Goal: Complete application form: Complete application form

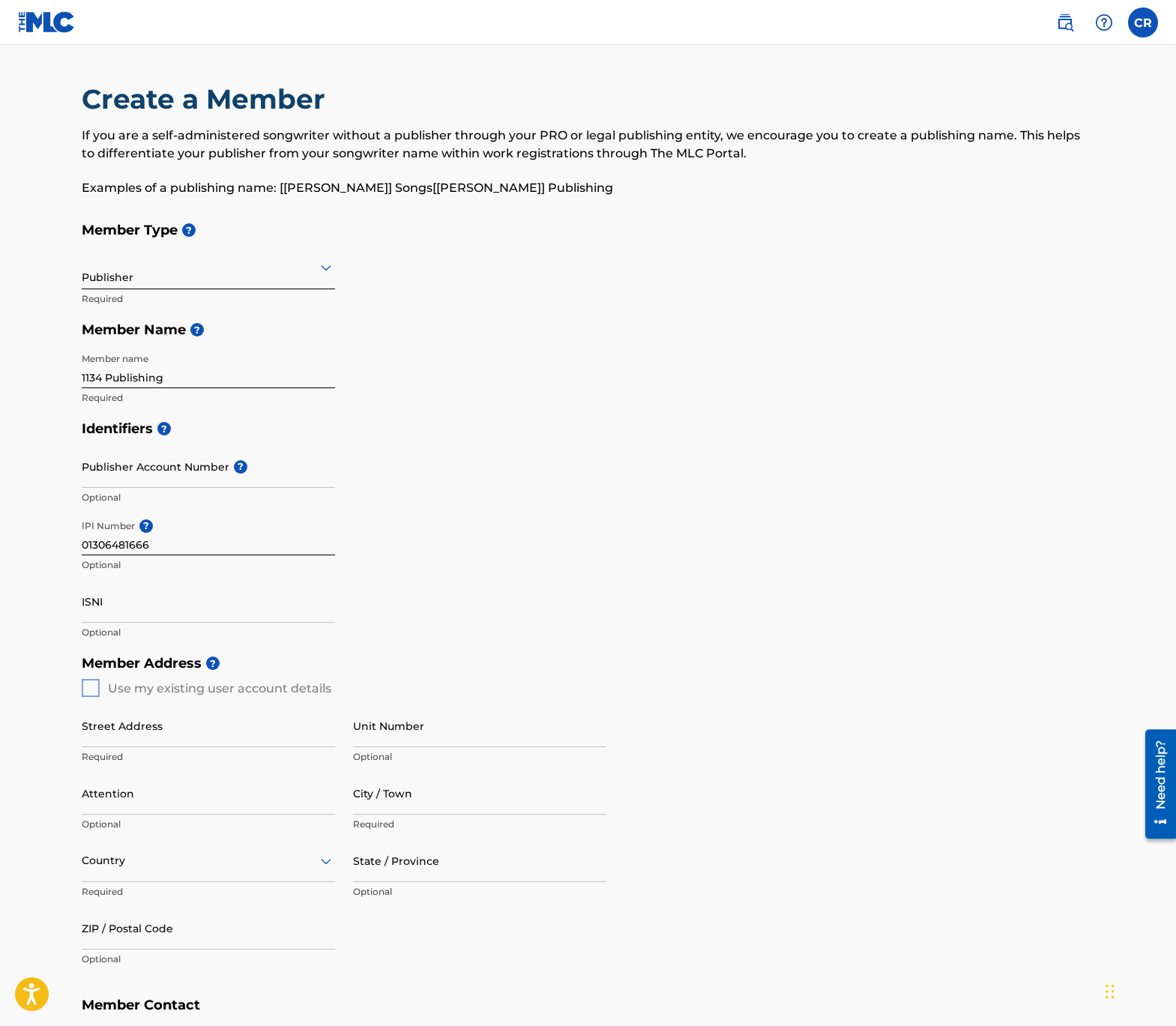
click at [567, 263] on div "Member Type ? Publisher Required Member Name ? Member name 1134 Publishing Requ…" at bounding box center [588, 313] width 1013 height 199
click at [134, 607] on input "ISNI" at bounding box center [208, 601] width 253 height 43
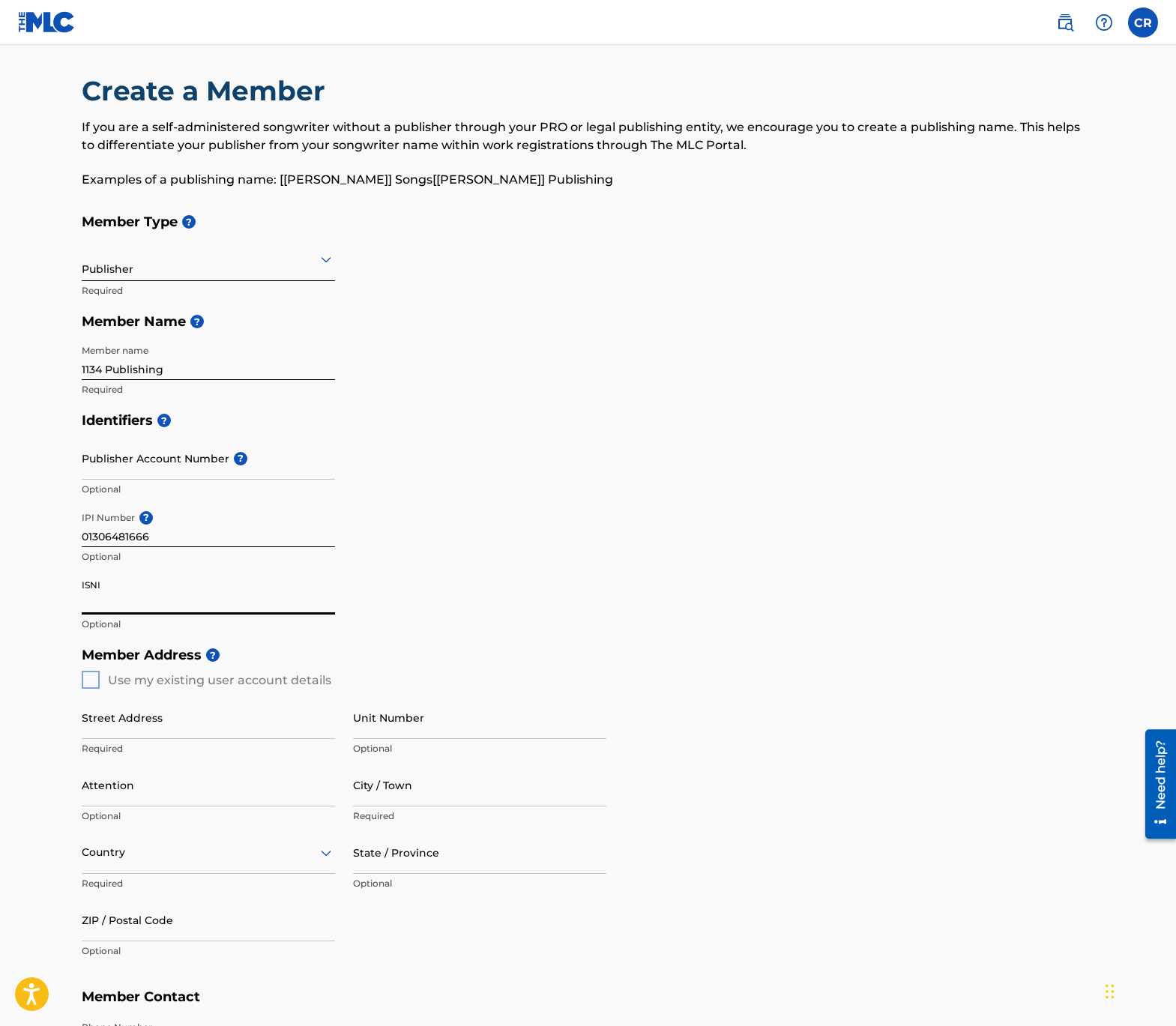
click at [89, 583] on input "ISNI" at bounding box center [208, 593] width 253 height 43
click at [96, 587] on input "ISNI" at bounding box center [208, 593] width 253 height 43
click at [92, 585] on input "ISNI" at bounding box center [208, 593] width 253 height 43
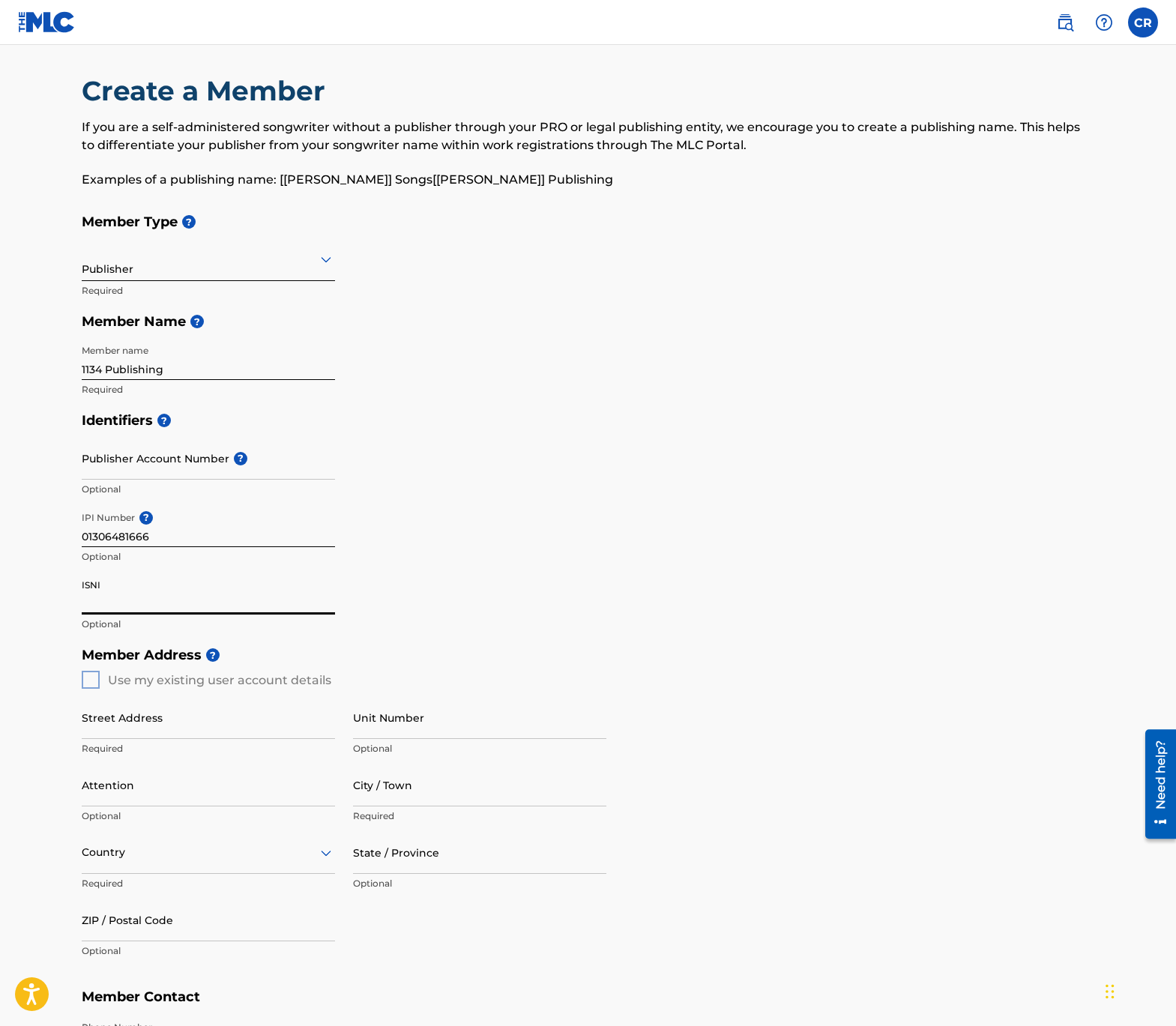
click at [92, 585] on input "ISNI" at bounding box center [208, 593] width 253 height 43
click at [472, 527] on div "Identifiers ? Publisher Account Number ? Optional IPI Number ? 01306481666 Opti…" at bounding box center [588, 521] width 1013 height 234
click at [86, 671] on div "Member Address ? Use my existing user account details Street Address Required U…" at bounding box center [588, 811] width 1013 height 343
click at [88, 679] on div "Member Address ? Use my existing user account details Street Address Required U…" at bounding box center [588, 811] width 1013 height 343
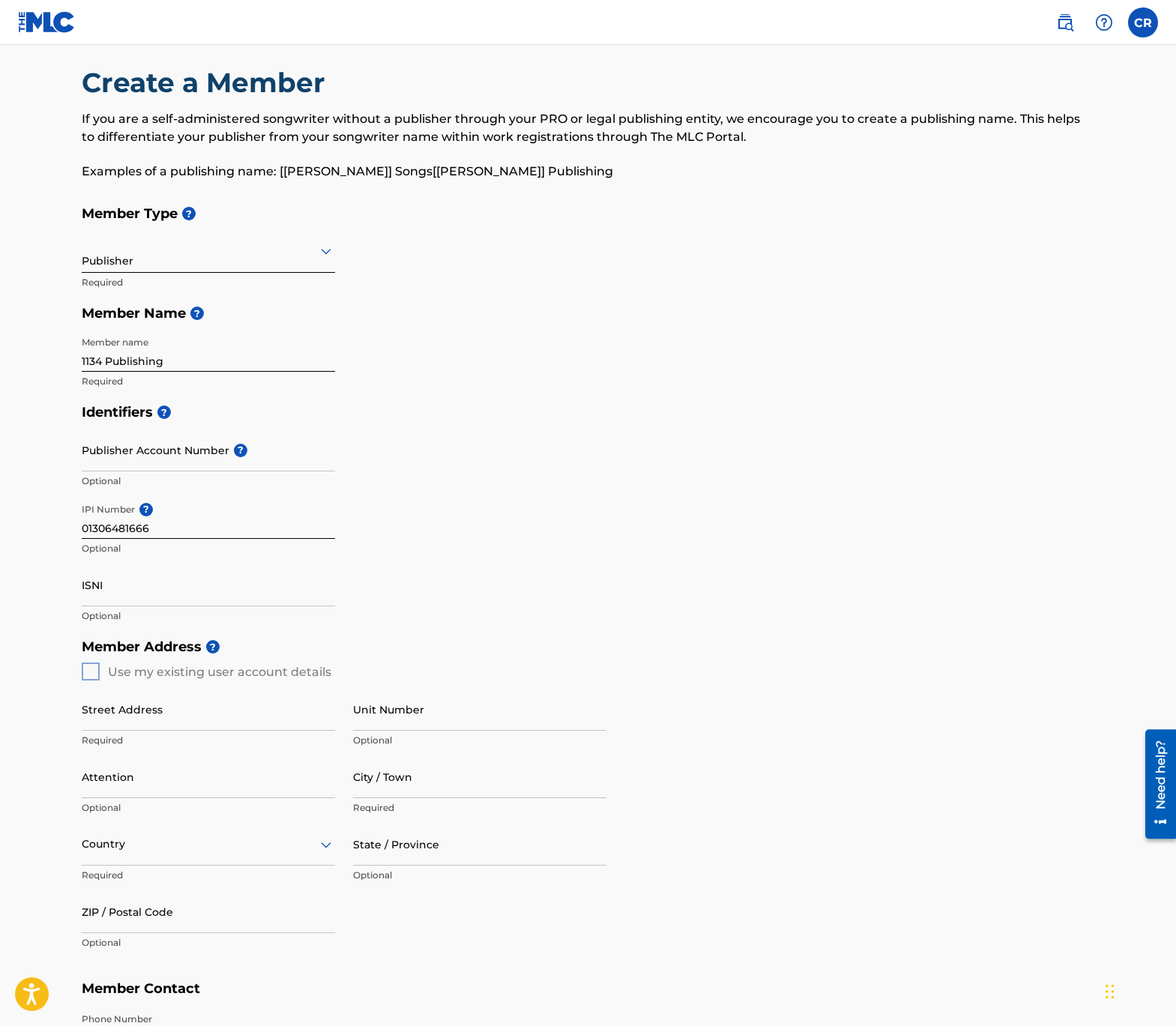
scroll to position [12, 0]
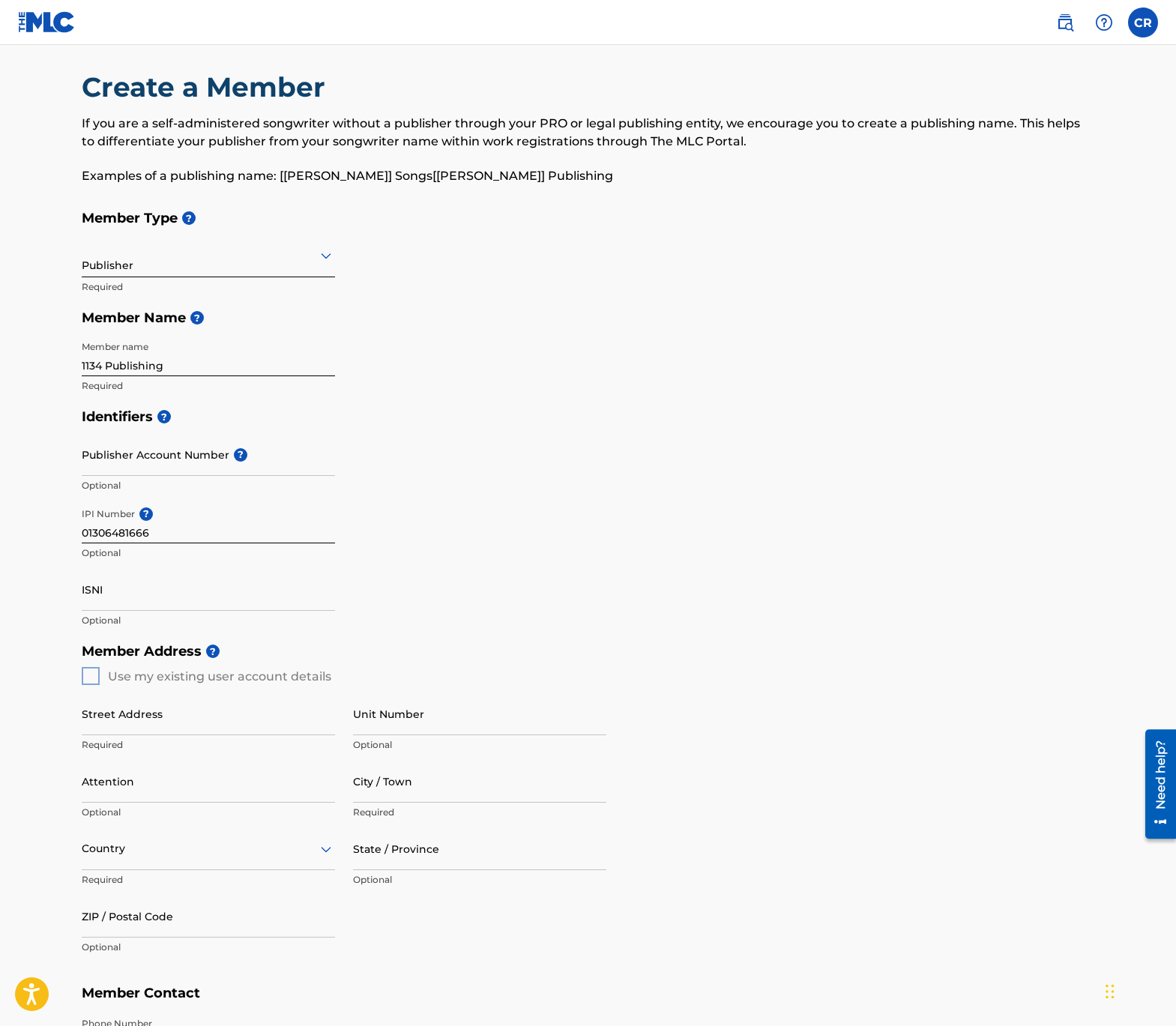
click at [579, 527] on div "Identifiers ? Publisher Account Number ? Optional IPI Number ? 01306481666 Opti…" at bounding box center [588, 518] width 1013 height 234
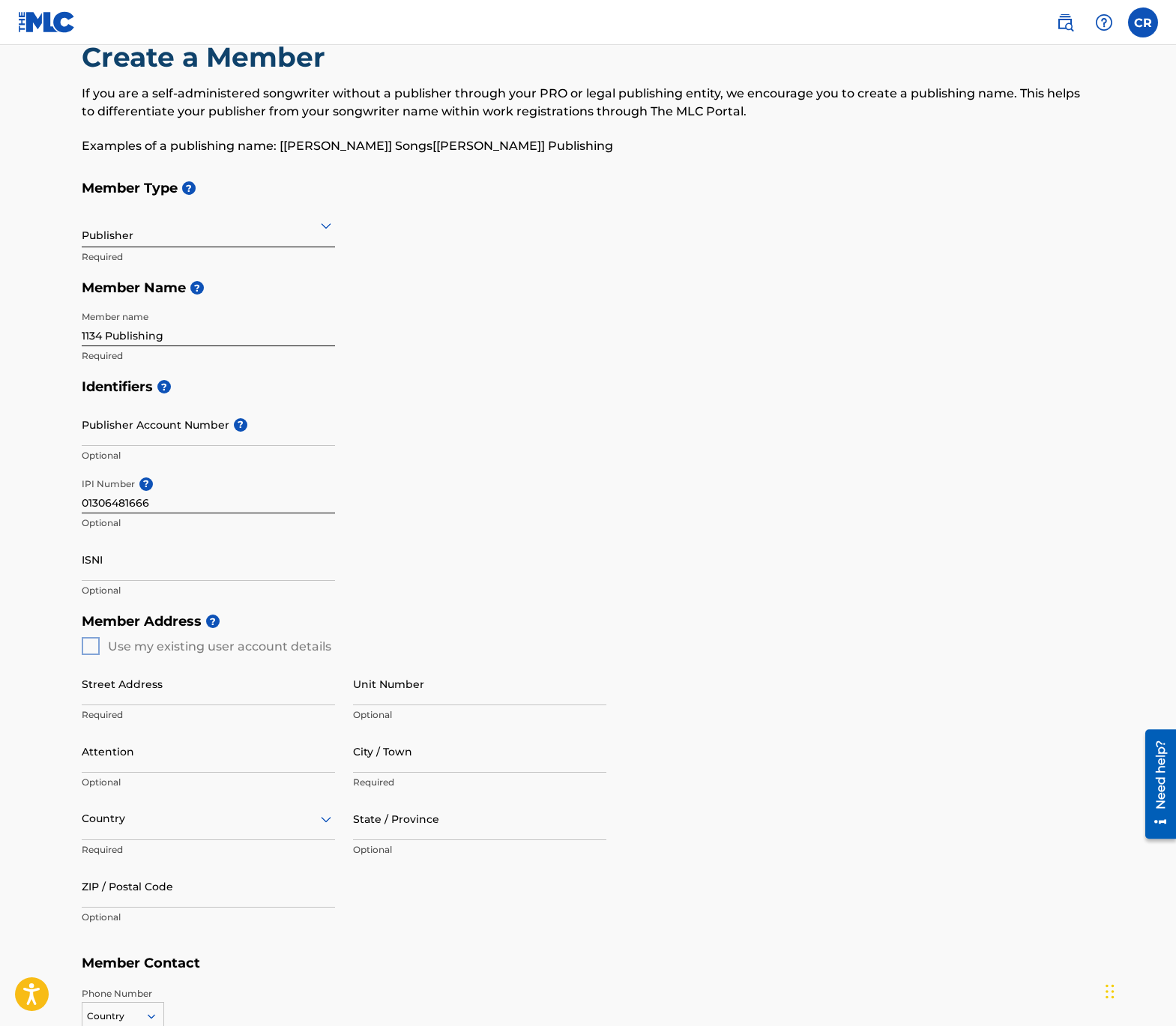
scroll to position [311, 0]
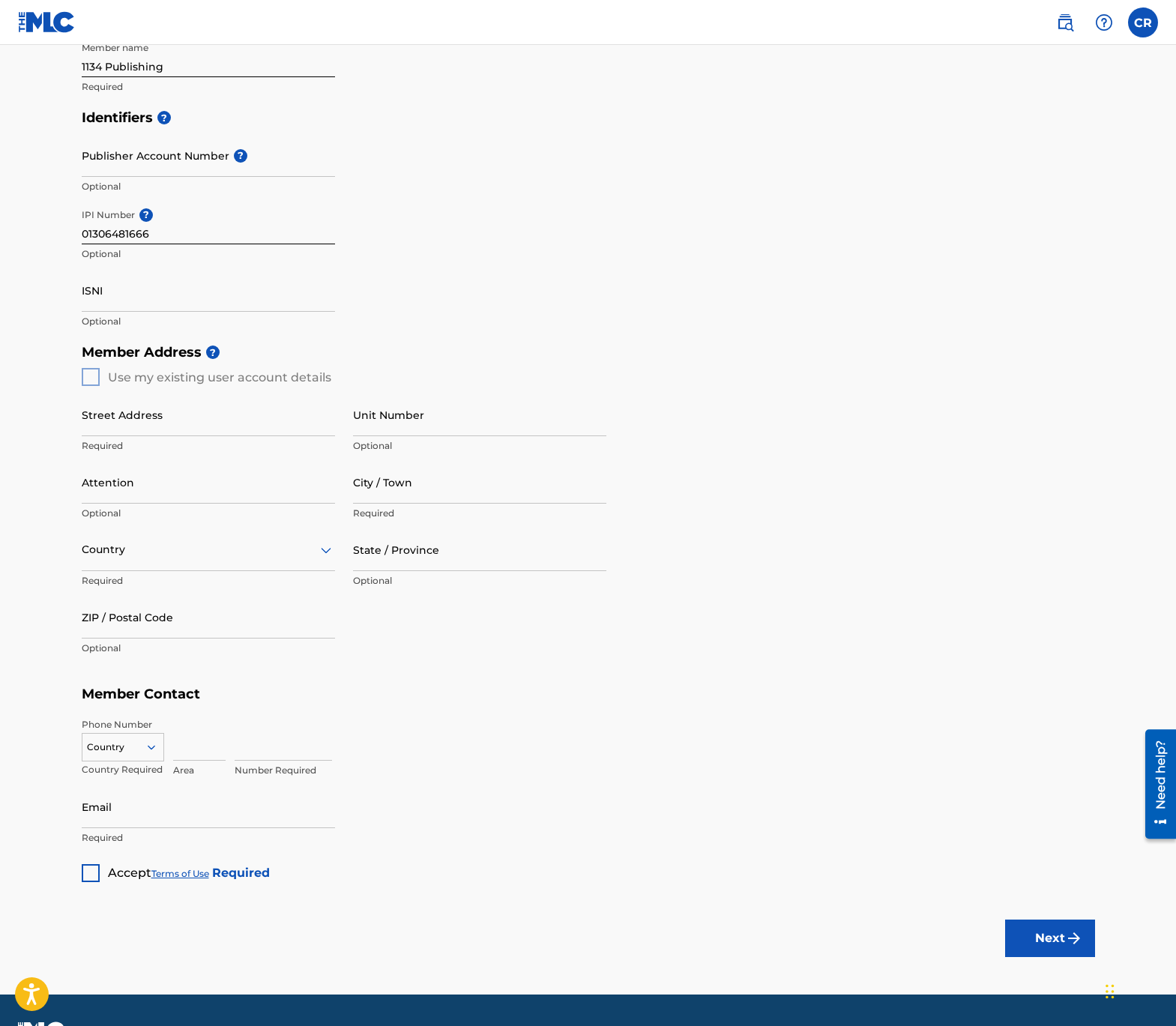
click at [96, 379] on div "Member Address ? Use my existing user account details Street Address Required U…" at bounding box center [588, 508] width 1013 height 343
click at [168, 262] on div "IPI Number ? 01306481666 Optional" at bounding box center [208, 236] width 253 height 68
click at [192, 290] on input "ISNI" at bounding box center [208, 290] width 253 height 43
click at [96, 378] on div "Member Address ? Use my existing user account details Street Address Required U…" at bounding box center [588, 508] width 1013 height 343
click at [93, 377] on div "Member Address ? Use my existing user account details Street Address Required U…" at bounding box center [588, 508] width 1013 height 343
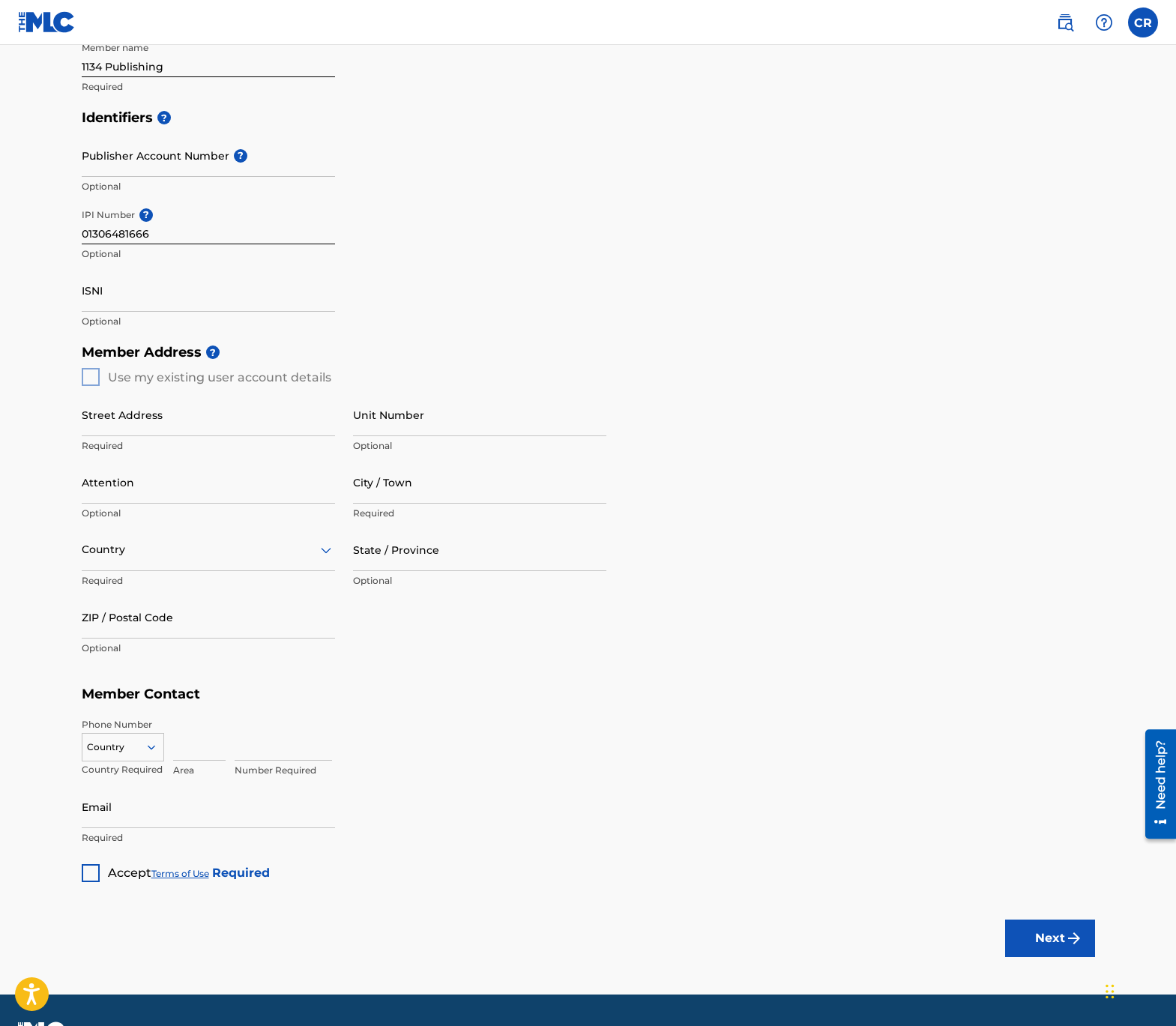
click at [94, 408] on input "Street Address" at bounding box center [208, 414] width 253 height 43
type input "[GEOGRAPHIC_DATA]"
click at [182, 481] on input "Attention" at bounding box center [208, 482] width 253 height 43
click at [397, 490] on input "City / Town" at bounding box center [480, 482] width 253 height 43
type input "Charlotte"
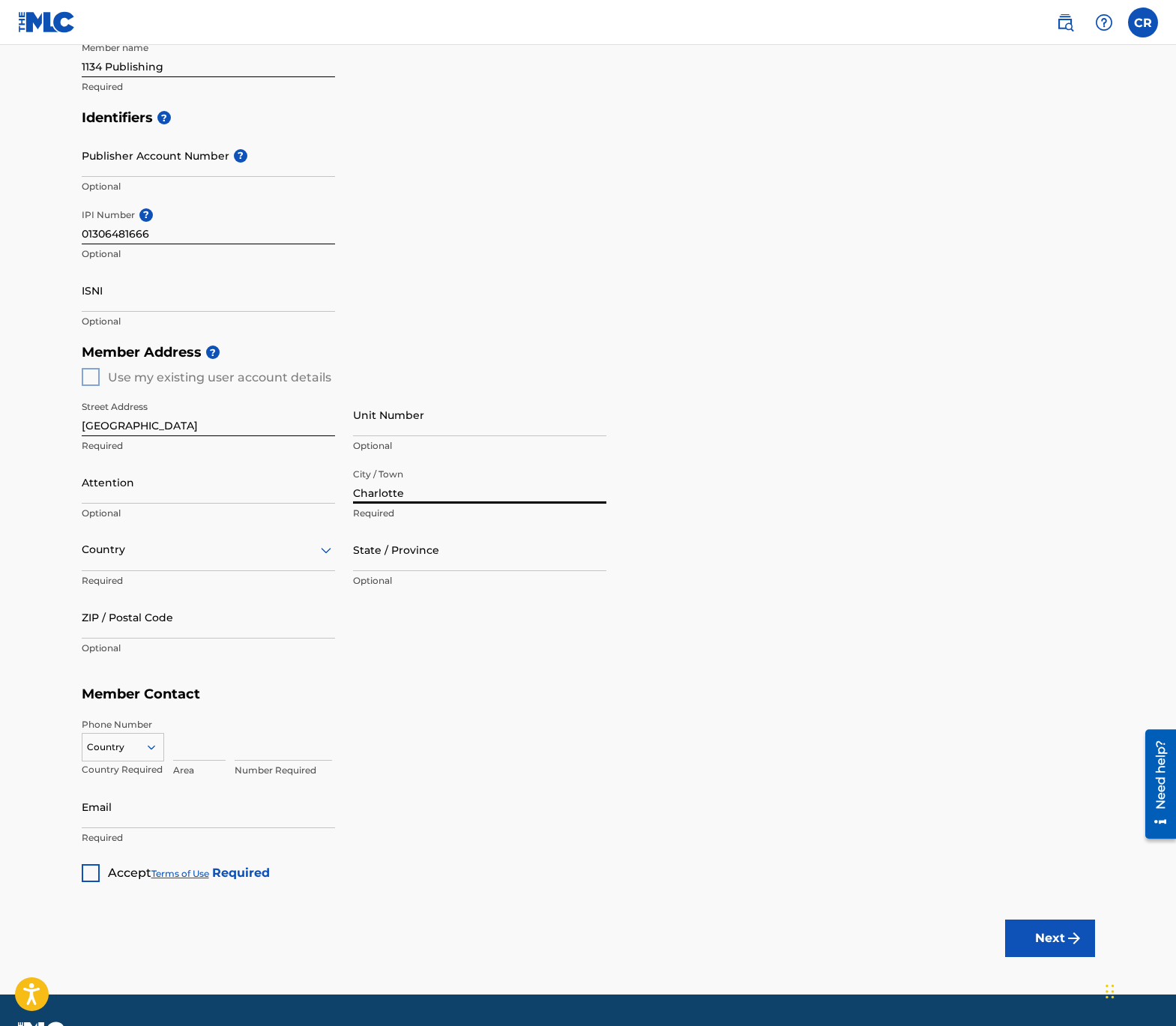
click at [410, 548] on input "State / Province" at bounding box center [480, 549] width 253 height 43
type input "n"
type input "NC"
click at [126, 563] on div "Country" at bounding box center [208, 549] width 253 height 43
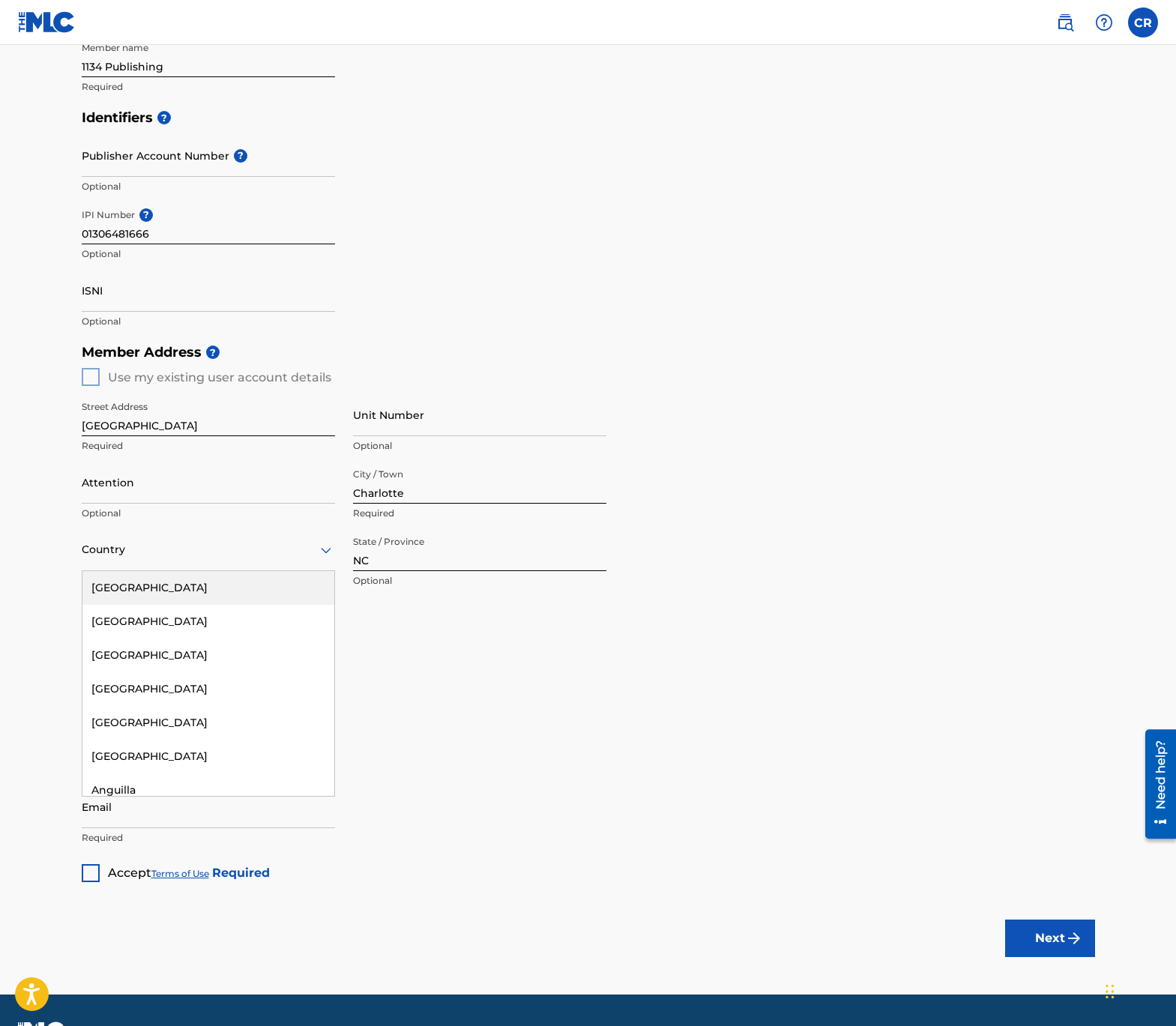
click at [126, 582] on div "[GEOGRAPHIC_DATA]" at bounding box center [208, 588] width 252 height 34
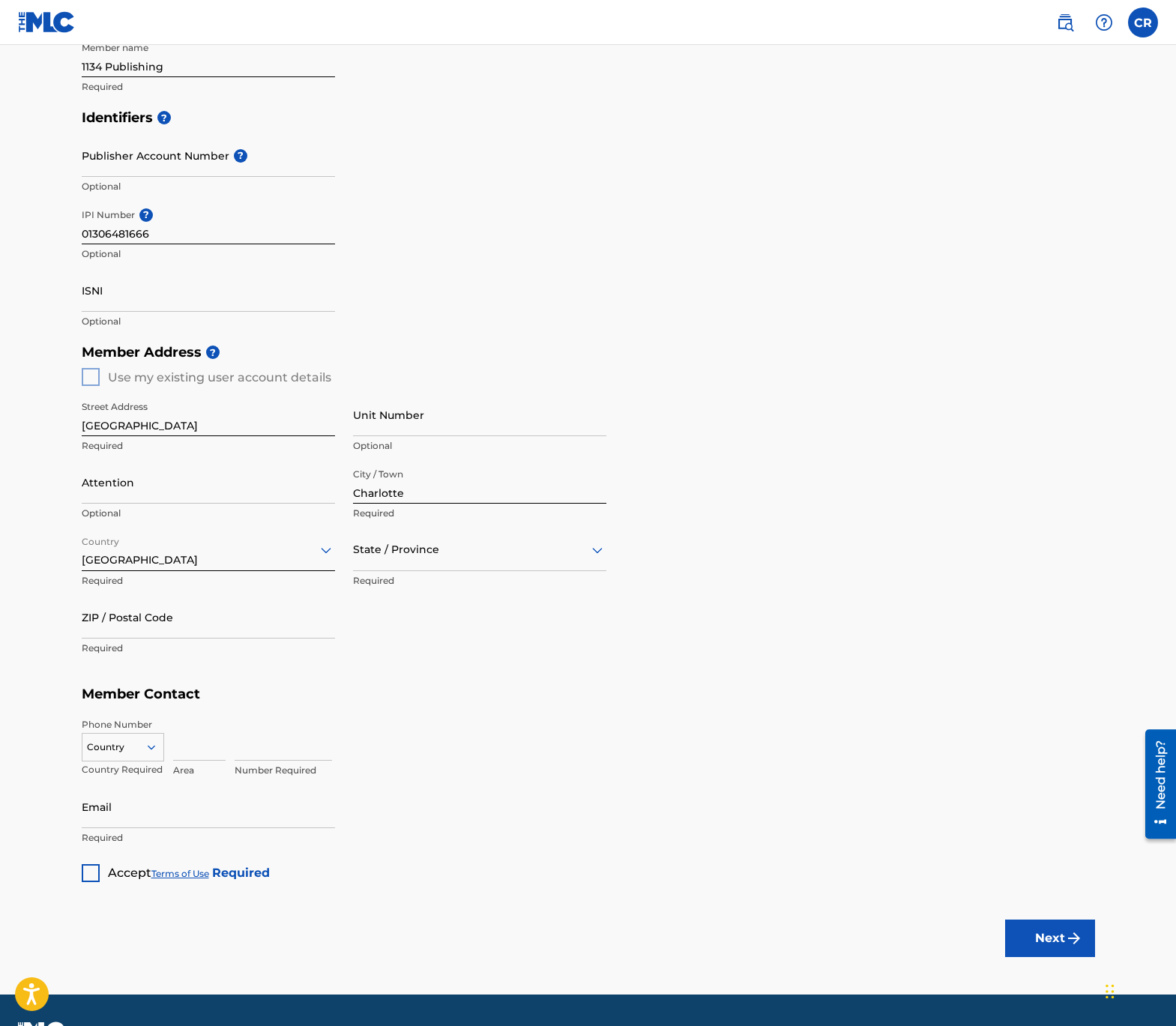
click at [128, 496] on input "Attention" at bounding box center [208, 482] width 253 height 43
click at [130, 631] on input "ZIP / Postal Code" at bounding box center [208, 617] width 253 height 43
type input "28211"
click at [182, 740] on input at bounding box center [200, 739] width 53 height 43
type input "704"
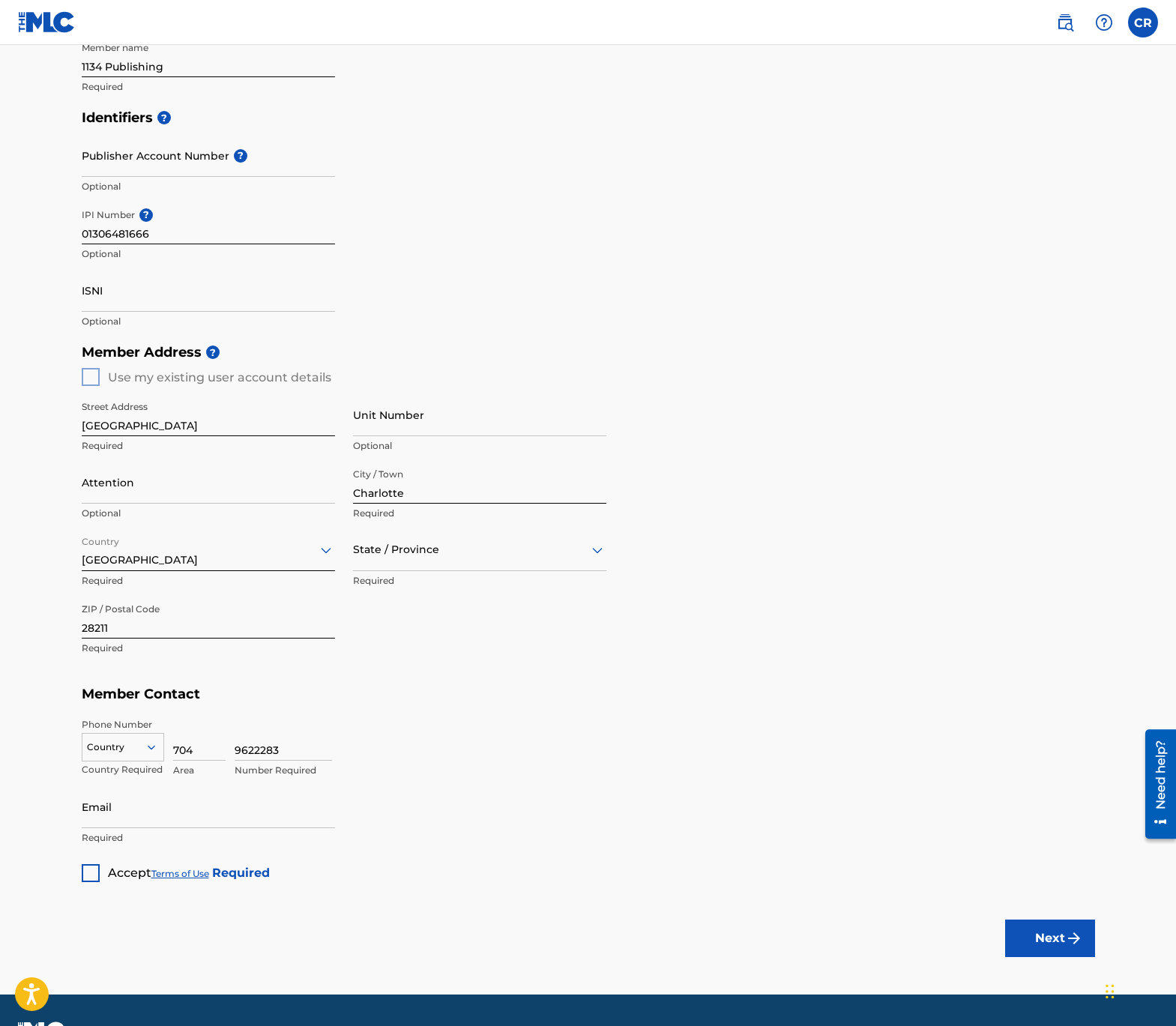
type input "9622283"
click at [138, 804] on input "Email" at bounding box center [208, 806] width 253 height 43
type input "[EMAIL_ADDRESS][DOMAIN_NAME]"
click at [96, 868] on div at bounding box center [90, 873] width 18 height 18
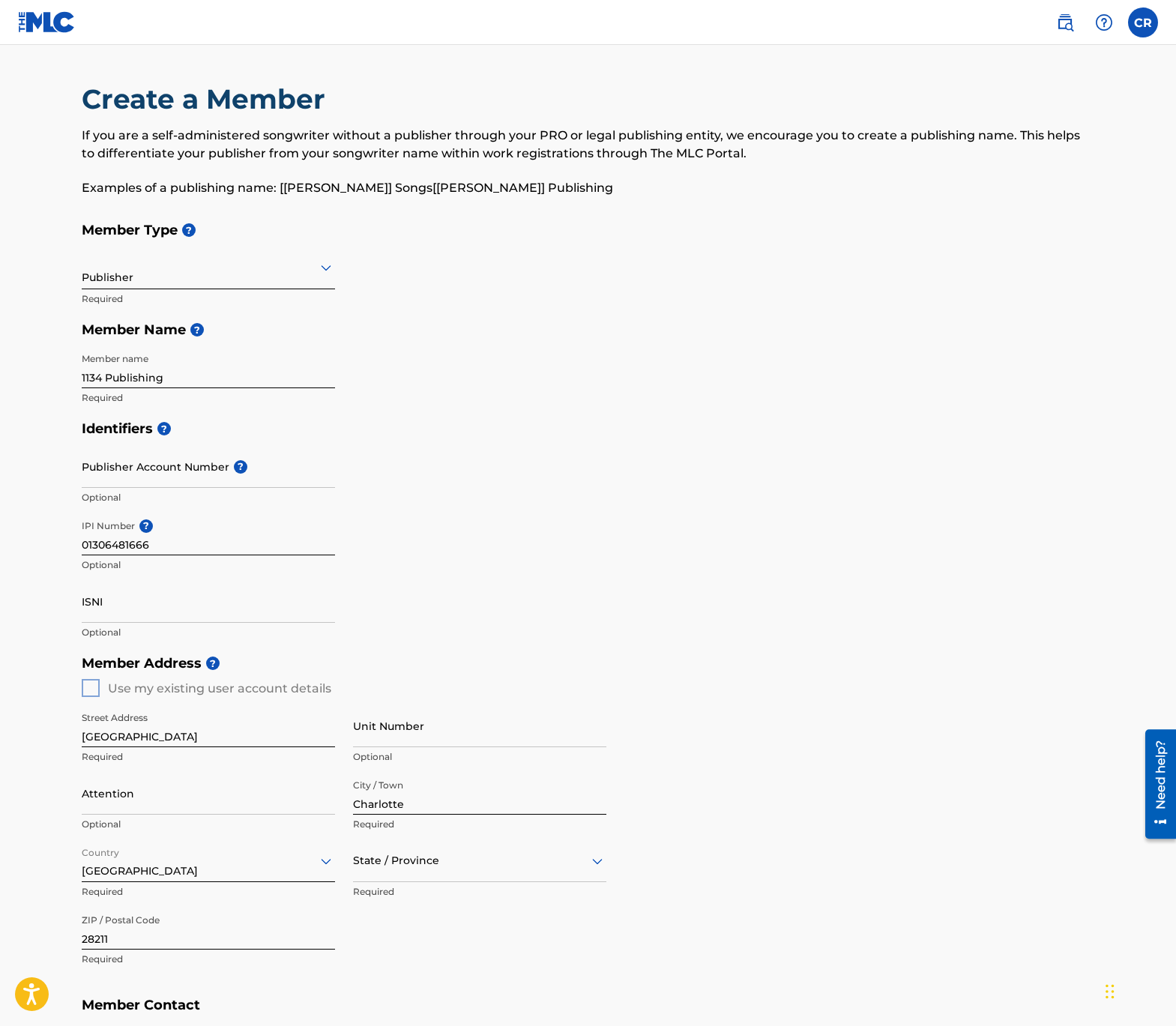
scroll to position [351, 0]
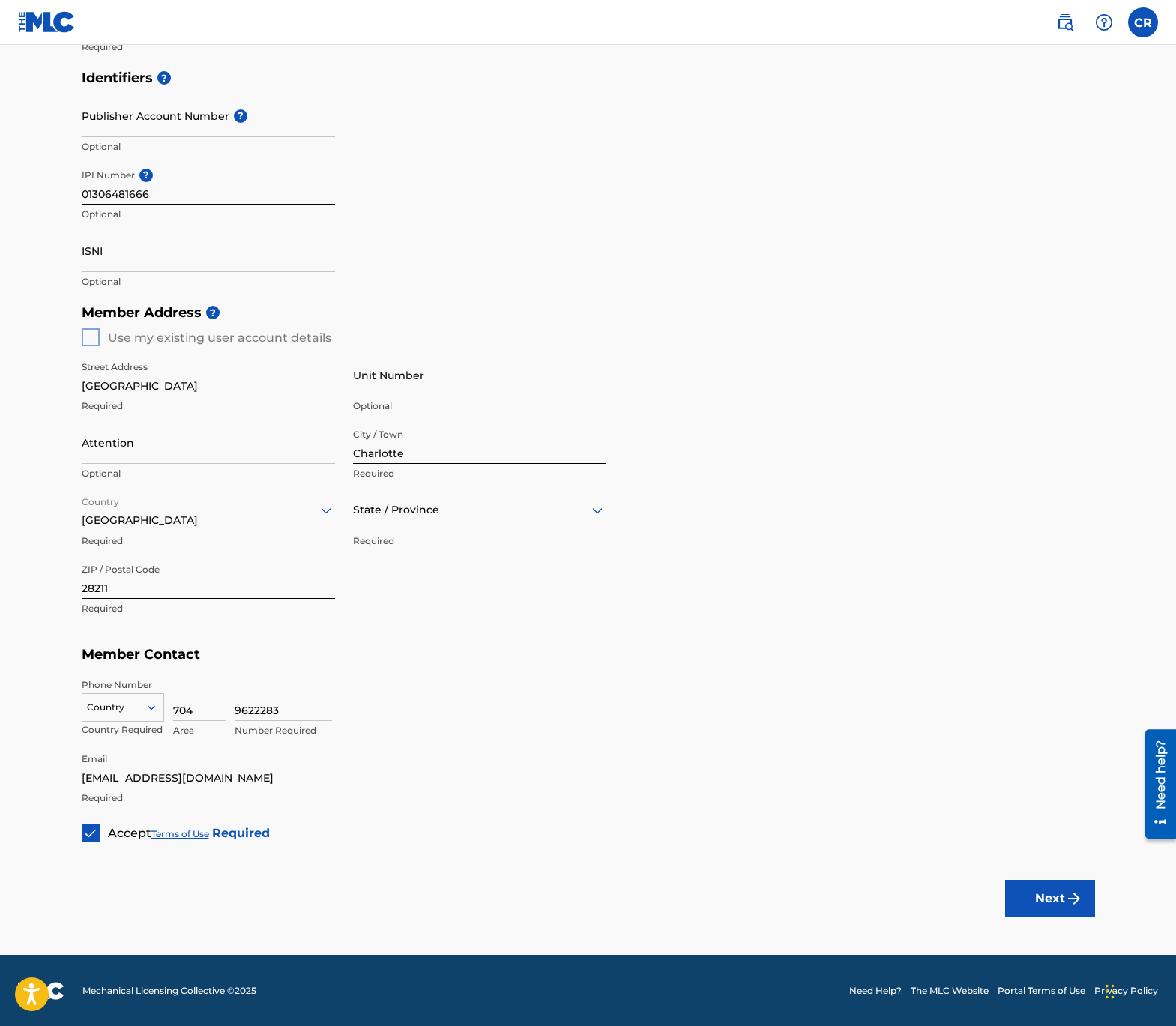
click at [1006, 887] on button "Next" at bounding box center [1049, 899] width 90 height 38
click at [451, 525] on div "State / Province" at bounding box center [480, 510] width 253 height 43
click at [439, 643] on div "[US_STATE]" at bounding box center [480, 660] width 252 height 34
click at [113, 710] on div at bounding box center [122, 707] width 81 height 17
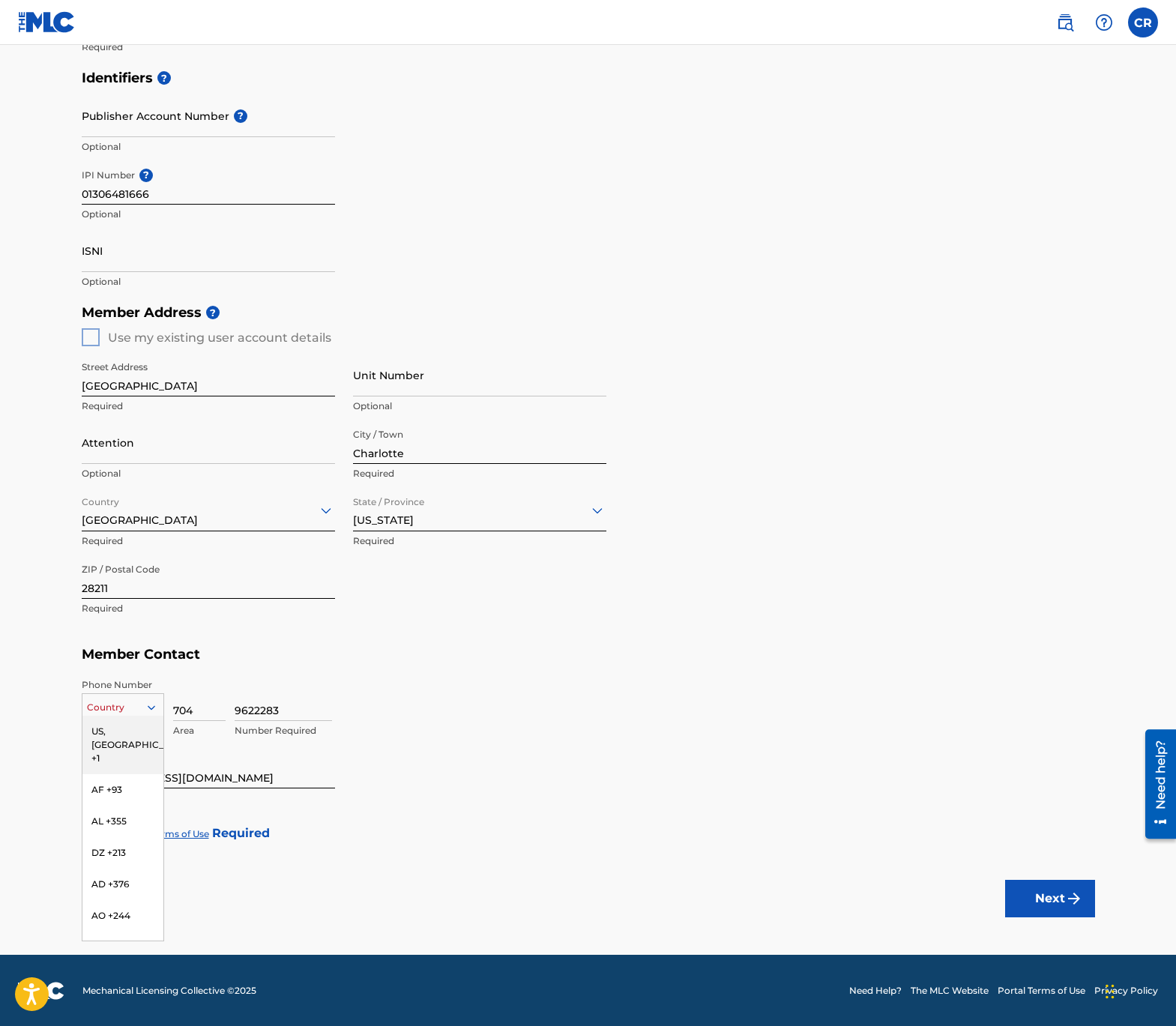
click at [116, 725] on div "US, [GEOGRAPHIC_DATA] +1" at bounding box center [122, 745] width 81 height 59
click at [1030, 888] on button "Next" at bounding box center [1049, 899] width 90 height 38
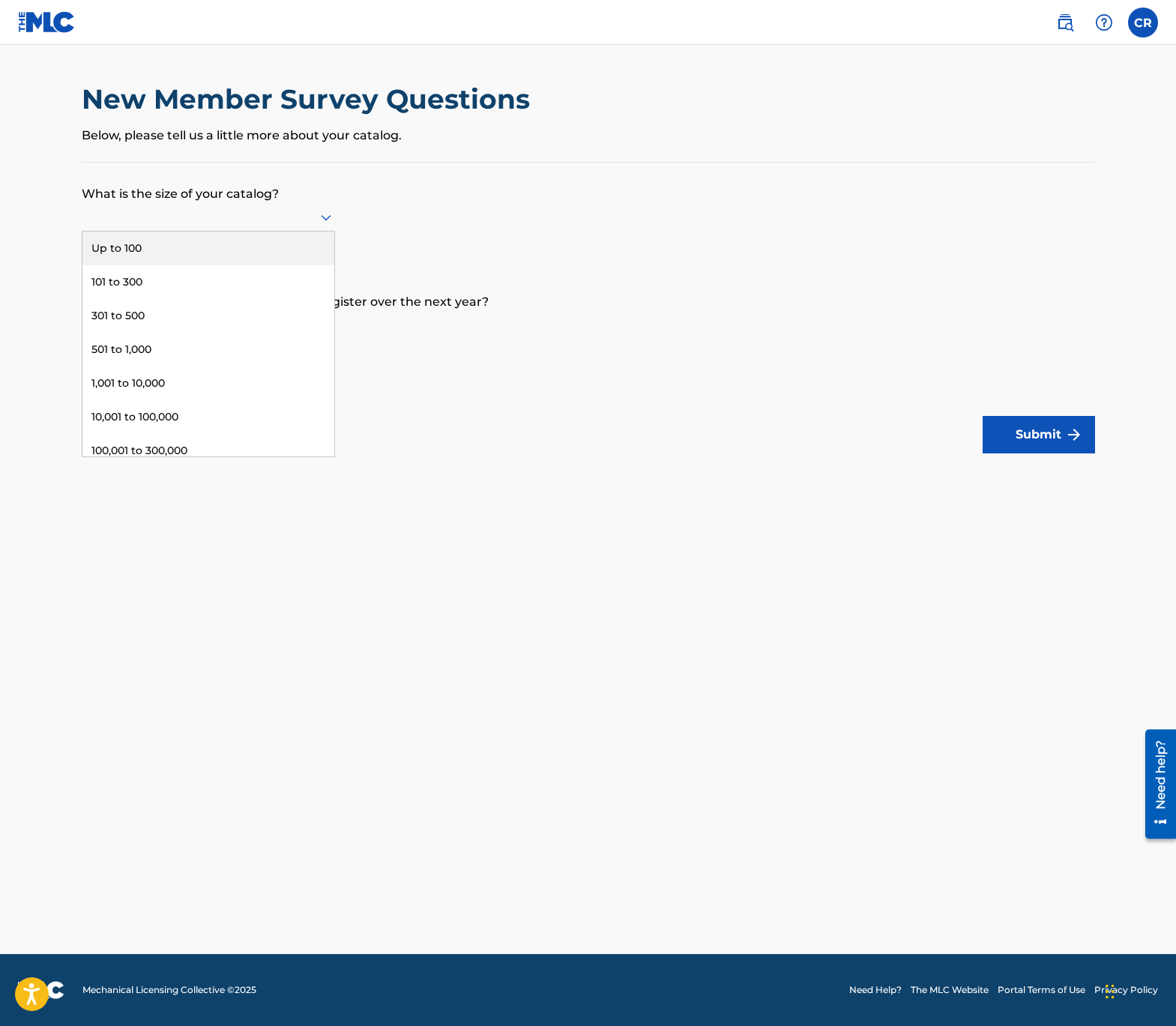
click at [211, 214] on div at bounding box center [208, 217] width 253 height 19
click at [174, 244] on div "Up to 100" at bounding box center [208, 248] width 252 height 34
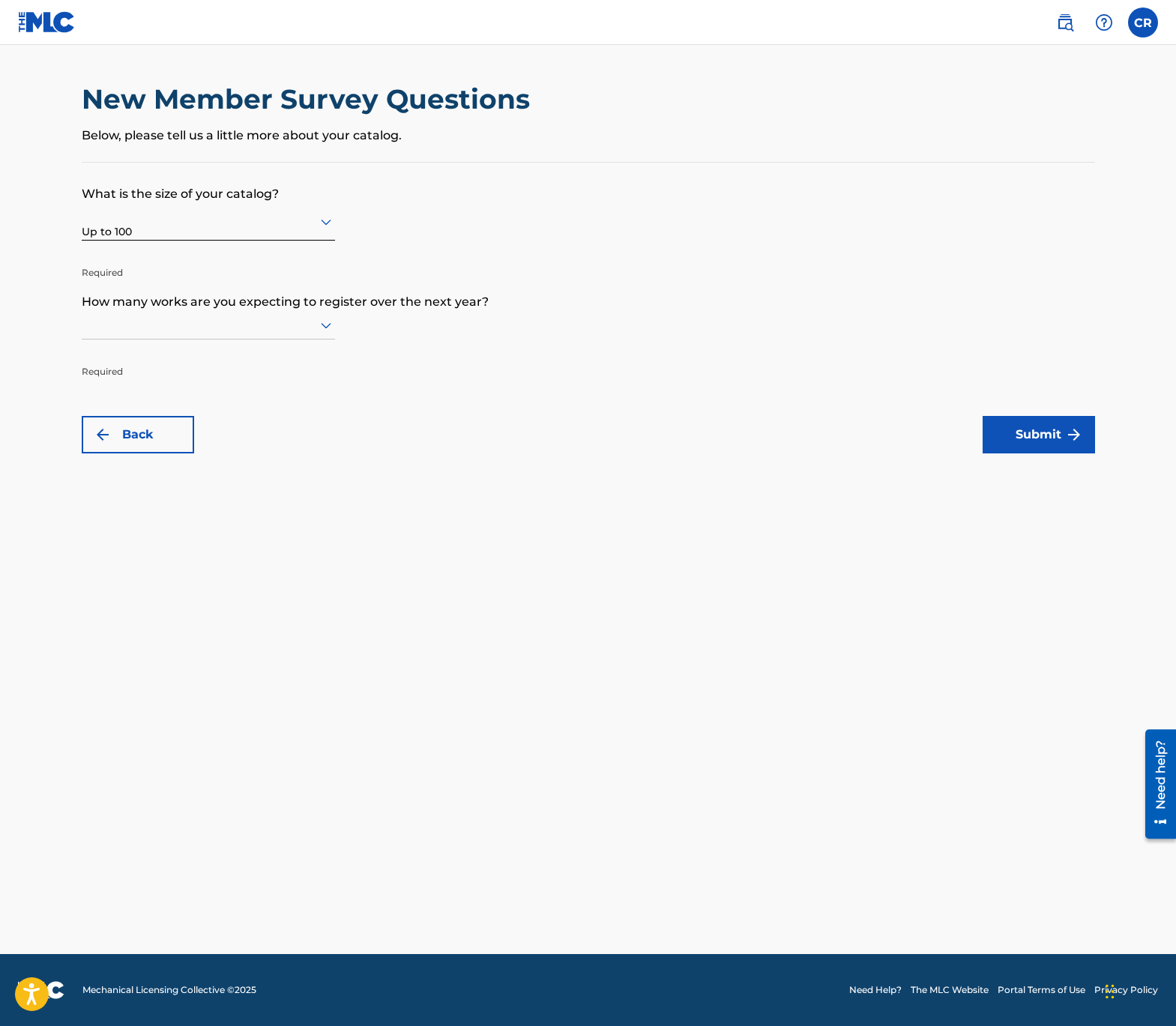
click at [208, 326] on div at bounding box center [208, 325] width 253 height 19
click at [201, 347] on div "Up to 100" at bounding box center [208, 356] width 252 height 34
click at [1101, 432] on div "New Member Survey Questions Below, please tell us a little more about your cata…" at bounding box center [588, 267] width 1049 height 371
click at [1073, 437] on img "submit" at bounding box center [1074, 435] width 18 height 18
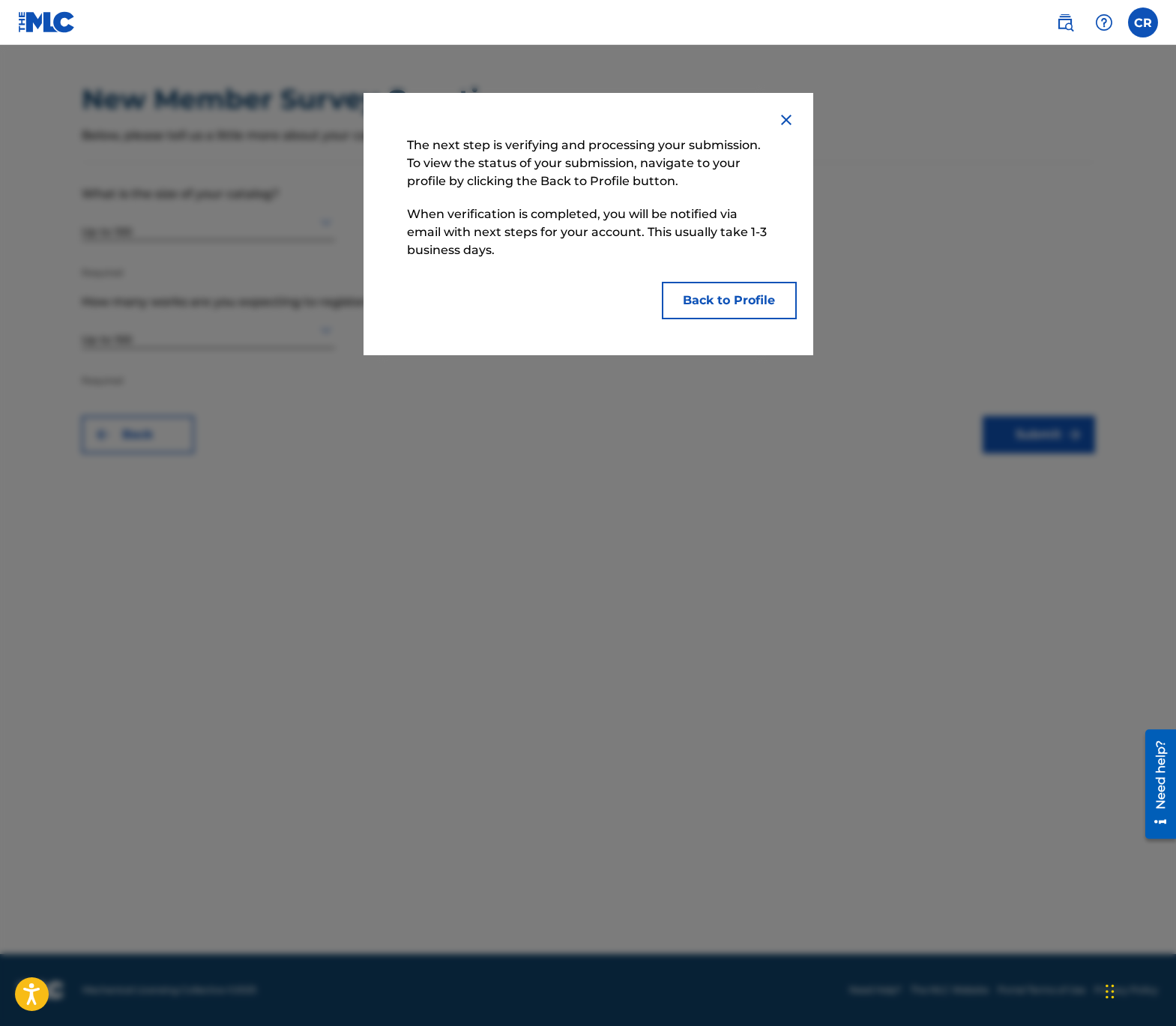
click at [716, 303] on button "Back to Profile" at bounding box center [729, 301] width 135 height 38
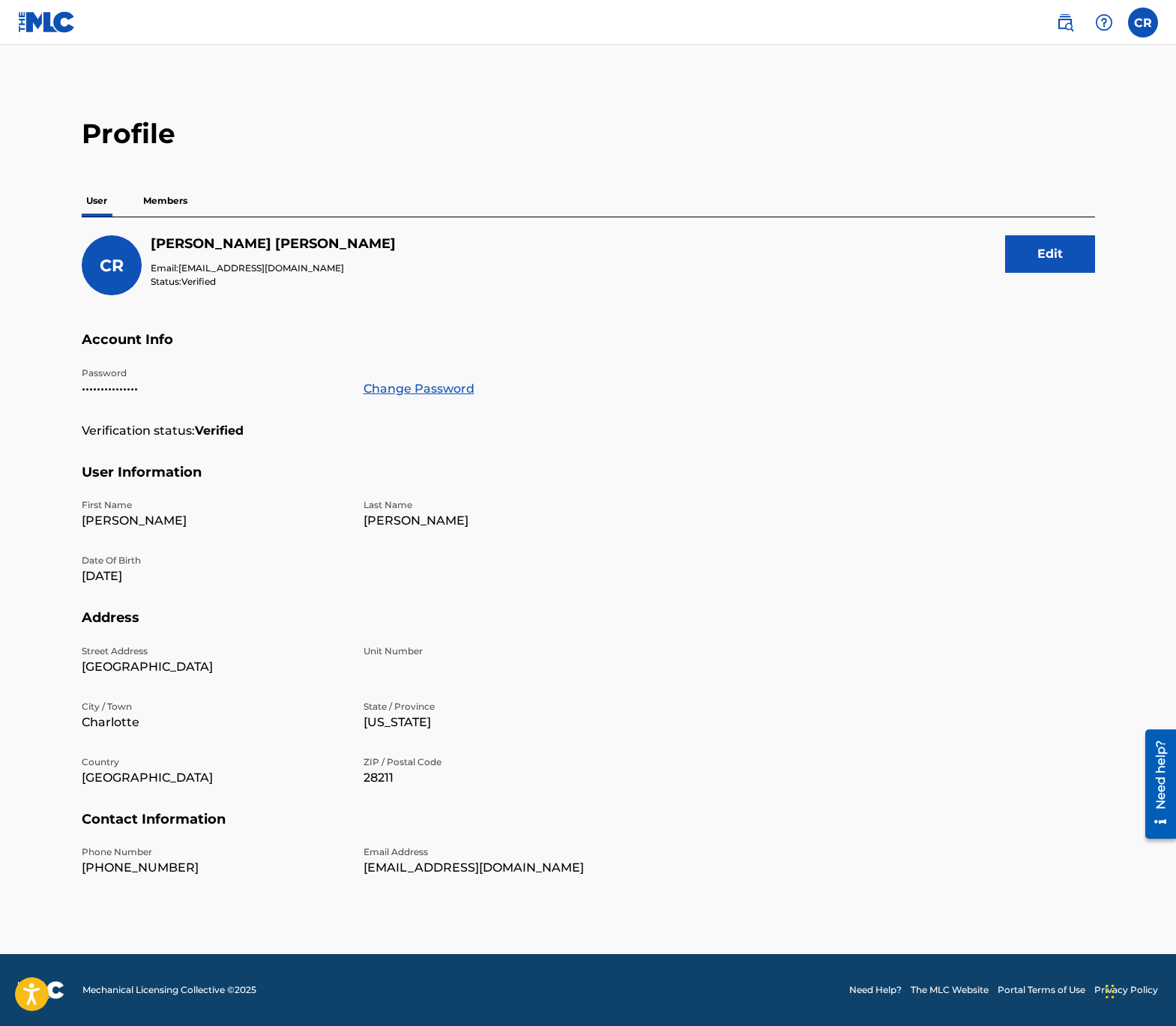
click at [172, 206] on p "Members" at bounding box center [165, 201] width 53 height 32
